Goal: Navigation & Orientation: Find specific page/section

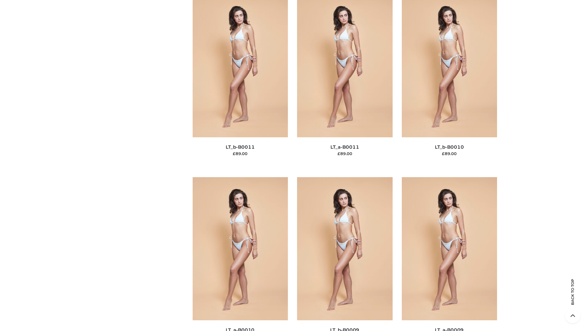
scroll to position [2750, 0]
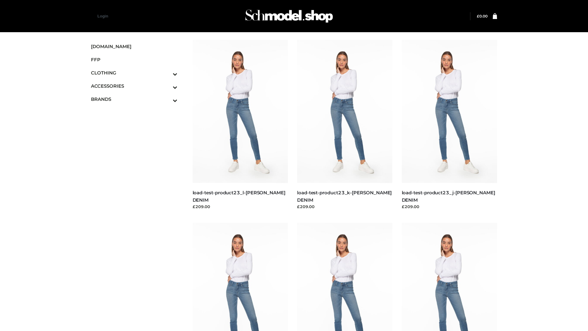
scroll to position [537, 0]
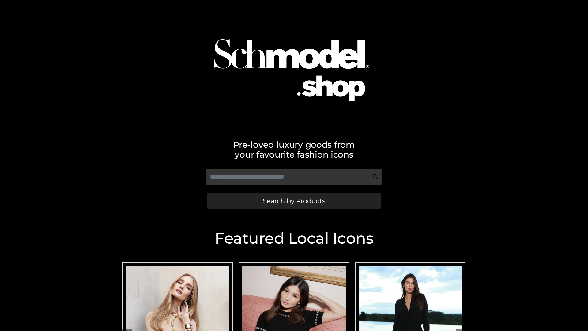
click at [294, 201] on span "Search by Products" at bounding box center [294, 201] width 62 height 6
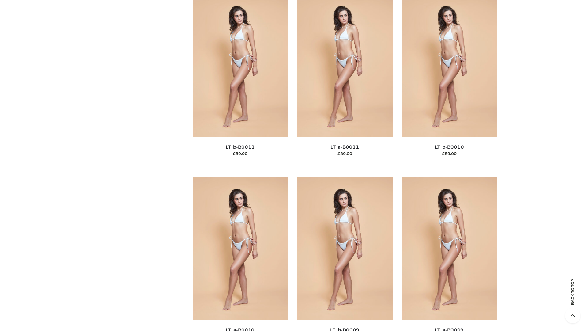
scroll to position [2750, 0]
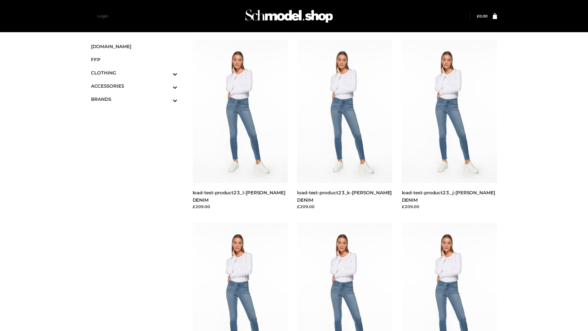
scroll to position [537, 0]
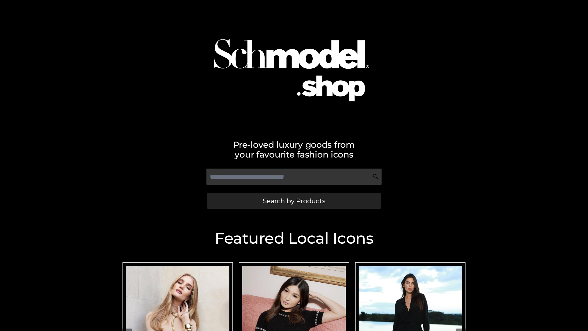
click at [294, 201] on span "Search by Products" at bounding box center [294, 201] width 62 height 6
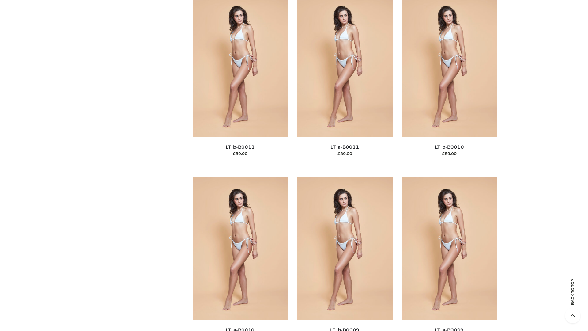
scroll to position [2750, 0]
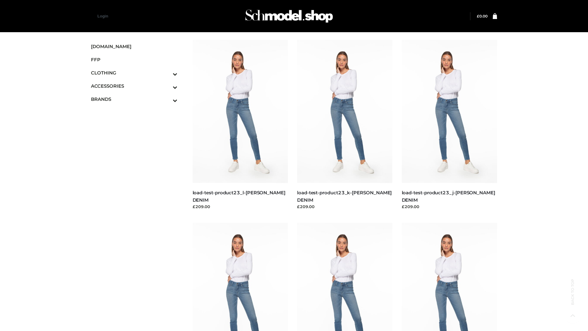
scroll to position [537, 0]
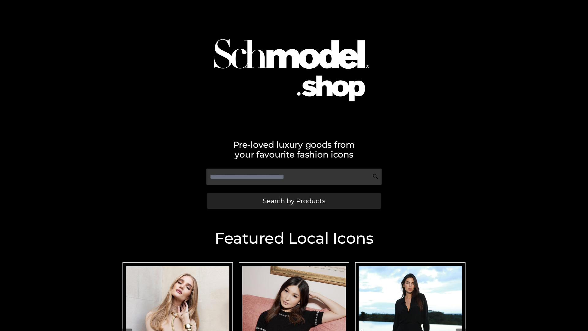
click at [294, 201] on span "Search by Products" at bounding box center [294, 201] width 62 height 6
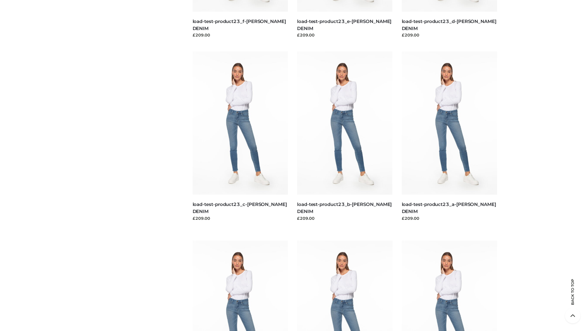
scroll to position [1275, 0]
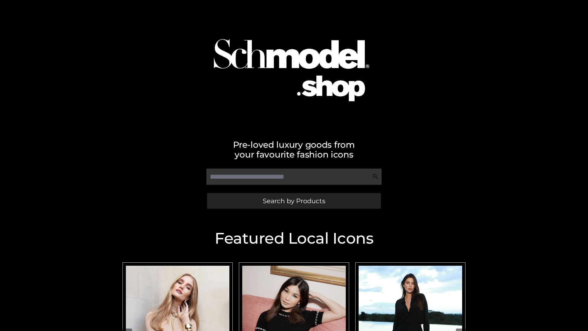
click at [294, 201] on span "Search by Products" at bounding box center [294, 201] width 62 height 6
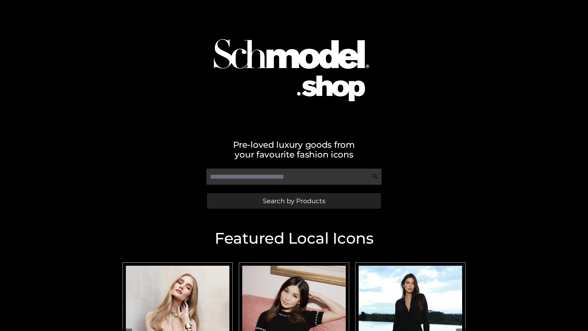
click at [294, 201] on span "Search by Products" at bounding box center [294, 201] width 62 height 6
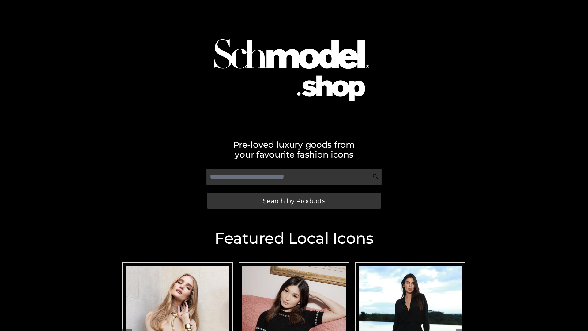
click at [294, 201] on span "Search by Products" at bounding box center [294, 201] width 62 height 6
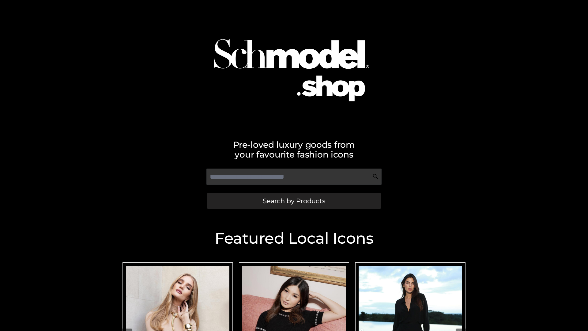
click at [294, 201] on span "Search by Products" at bounding box center [294, 201] width 62 height 6
